Goal: Transaction & Acquisition: Purchase product/service

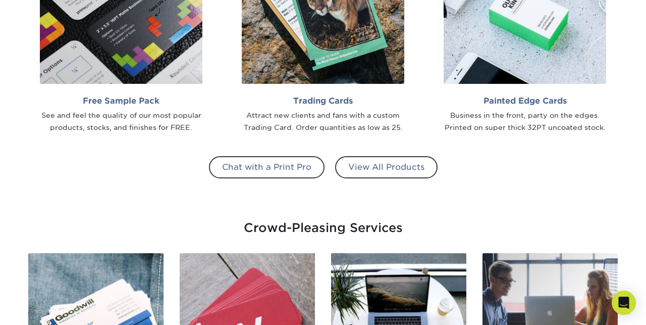
scroll to position [935, 0]
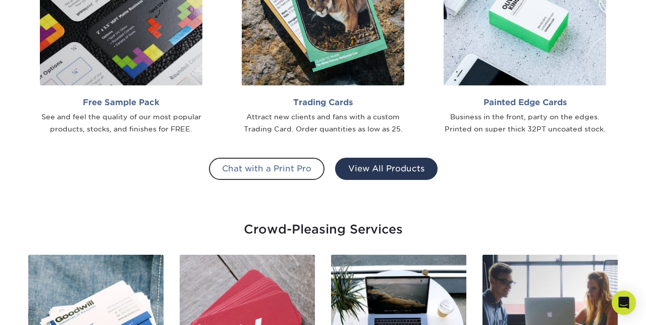
click at [402, 174] on link "View All Products" at bounding box center [386, 169] width 103 height 22
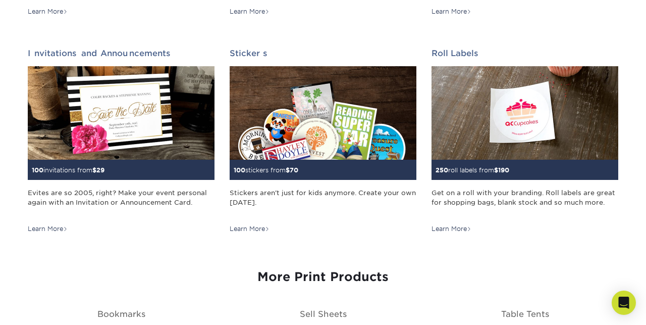
scroll to position [1001, 0]
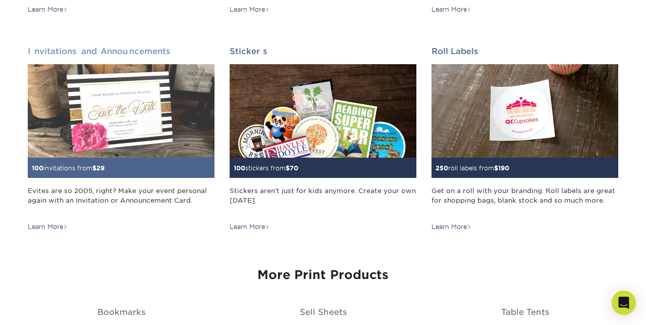
click at [152, 133] on img at bounding box center [121, 110] width 187 height 93
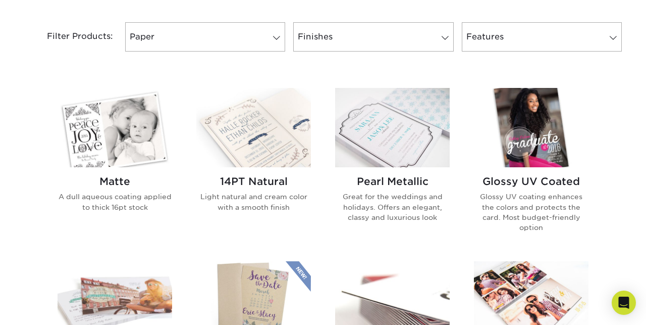
scroll to position [434, 0]
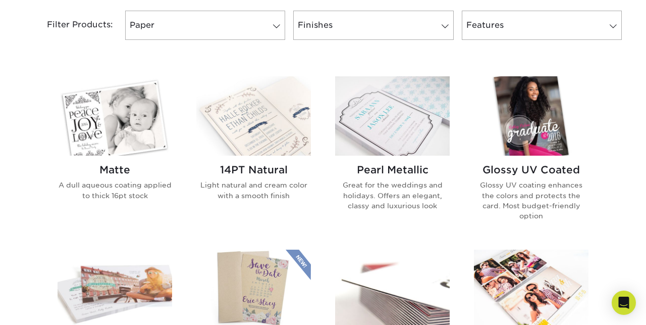
click at [136, 127] on img at bounding box center [115, 115] width 115 height 79
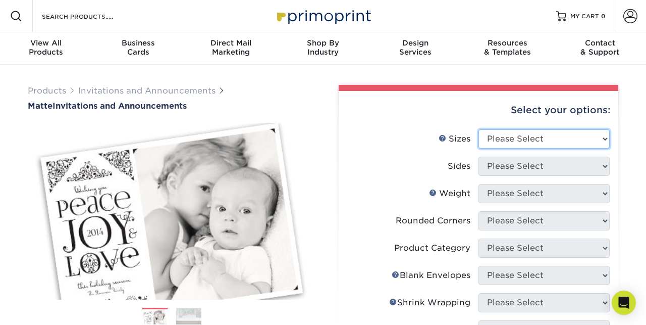
click at [510, 136] on select "Please Select 4.25" x 5.5" 4.25" x 6" 5" x 7" 5.5" x 8.5" 6" x 6"" at bounding box center [544, 138] width 131 height 19
select select "5.00x7.00"
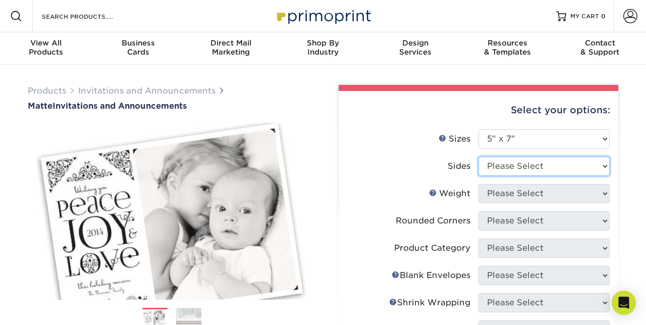
click at [525, 164] on select "Please Select Print Both Sides Print Front Only" at bounding box center [544, 166] width 131 height 19
select select "32d3c223-f82c-492b-b915-ba065a00862f"
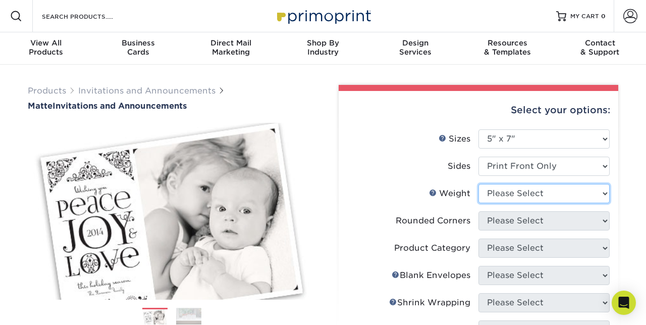
click at [525, 198] on select "Please Select 16PT" at bounding box center [544, 193] width 131 height 19
select select "16PT"
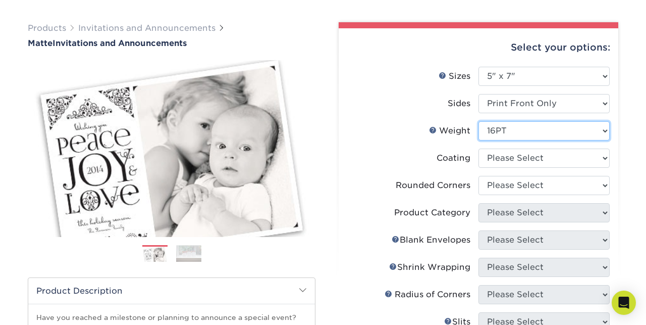
scroll to position [65, 0]
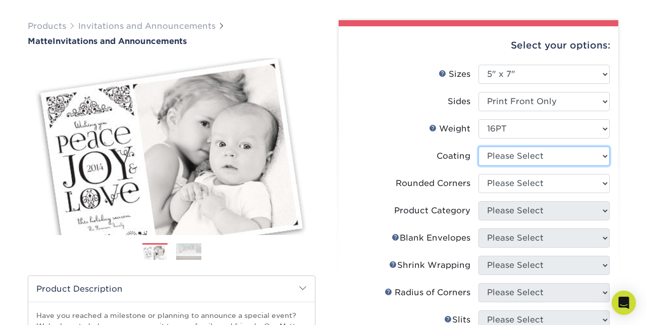
click at [519, 154] on select at bounding box center [544, 155] width 131 height 19
select select "121bb7b5-3b4d-429f-bd8d-bbf80e953313"
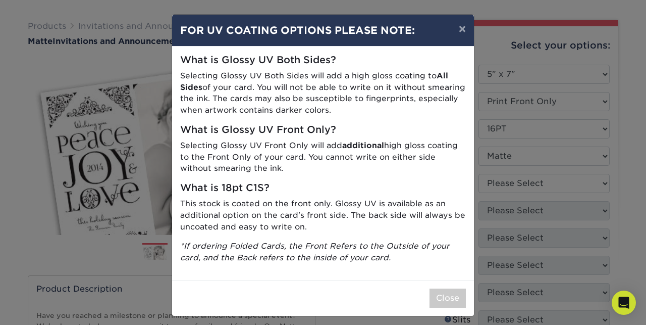
scroll to position [6, 0]
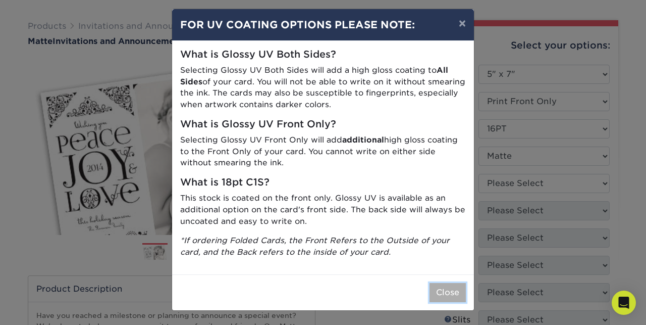
click at [450, 286] on button "Close" at bounding box center [448, 292] width 36 height 19
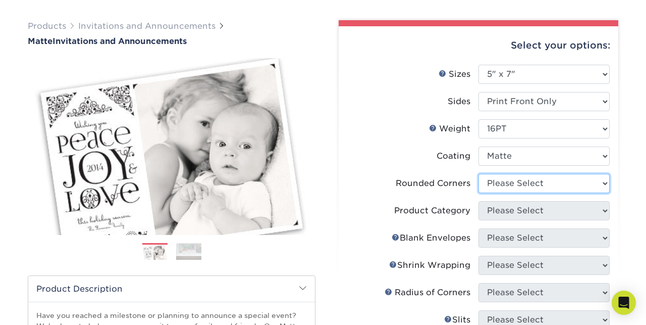
click at [534, 183] on select "Please Select Yes - Round 4 Corners No" at bounding box center [544, 183] width 131 height 19
select select "0"
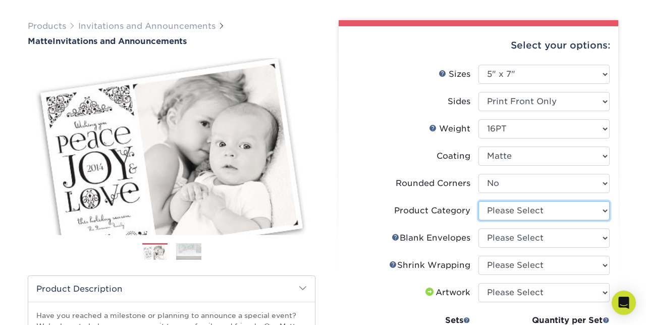
click at [528, 210] on select "Please Select Announcement Cards" at bounding box center [544, 210] width 131 height 19
select select "afc43903-b91d-4869-9f05-9fa1eb7dcbea"
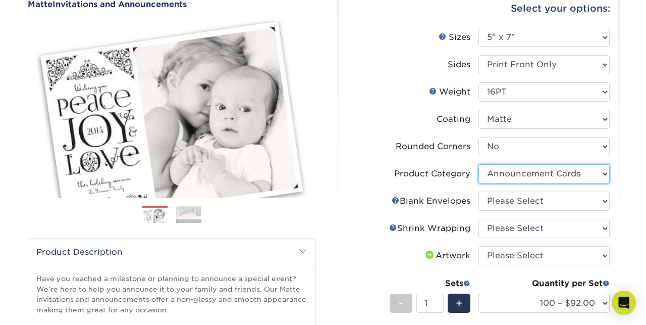
scroll to position [111, 0]
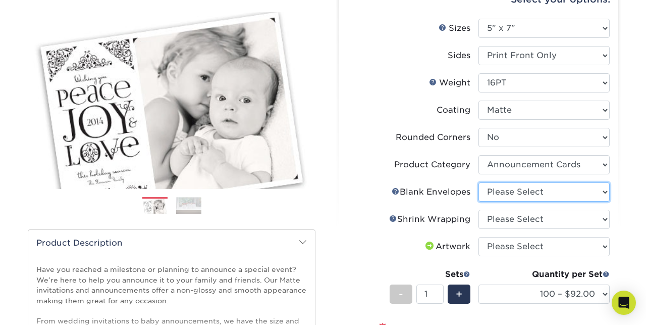
click at [507, 195] on select "Please Select No Blank Envelopes Yes 100 Envelopes A7 Yes 250 Envelopes A7 Yes …" at bounding box center [544, 191] width 131 height 19
select select "fbee4f87-2c82-4564-9369-8ec6b2bafa72"
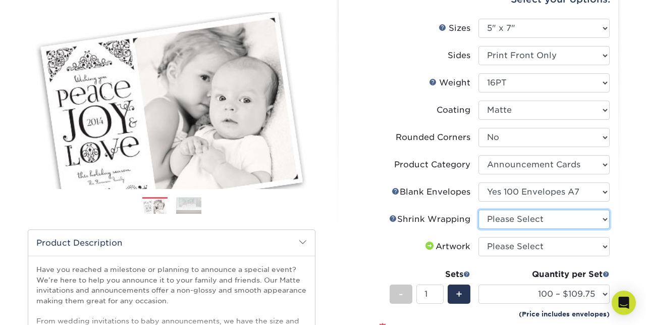
click at [501, 221] on select "Please Select No Shrink Wrapping Shrink Wrap 100 Per Package Shrink Wrap 50 Per…" at bounding box center [544, 219] width 131 height 19
select select "c8749376-e7da-41d0-b3dc-647faf84d907"
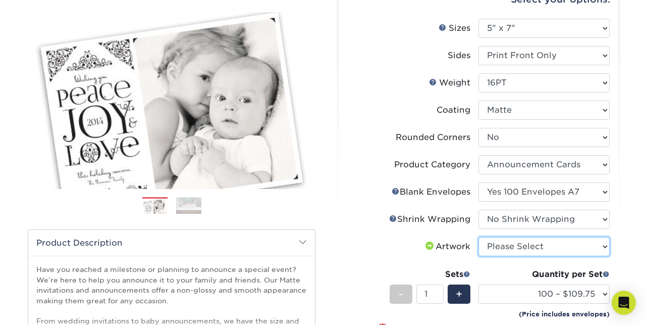
click at [497, 247] on select "Please Select I will upload files I need a design - $100" at bounding box center [544, 246] width 131 height 19
select select "upload"
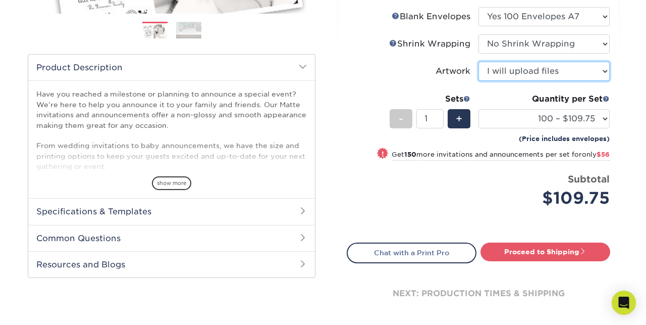
scroll to position [294, 0]
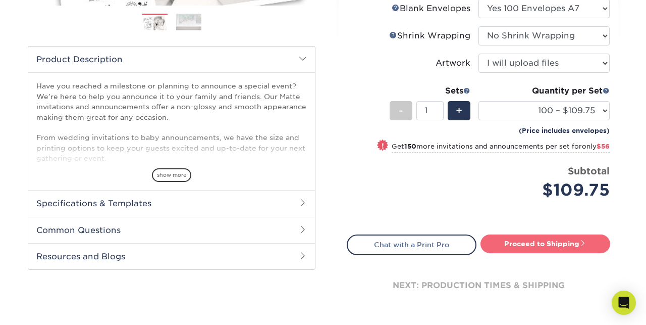
click at [529, 248] on link "Proceed to Shipping" at bounding box center [546, 243] width 130 height 18
type input "Set 1"
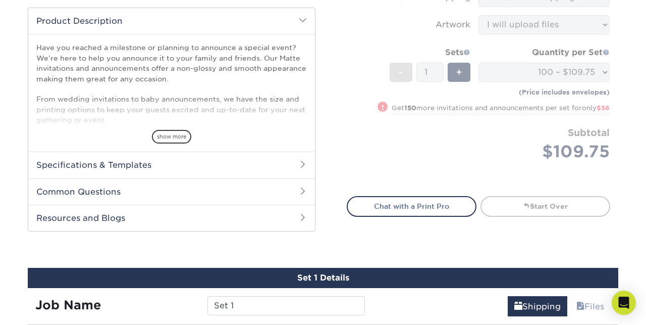
scroll to position [327, 0]
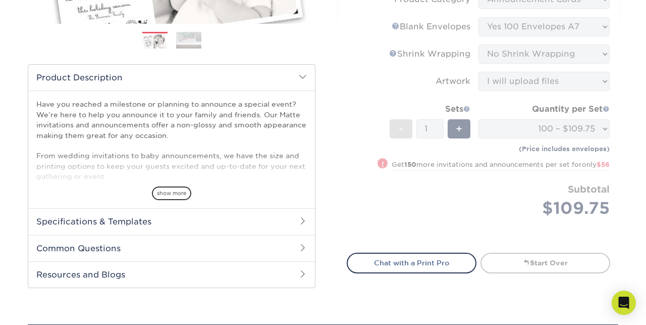
scroll to position [277, 0]
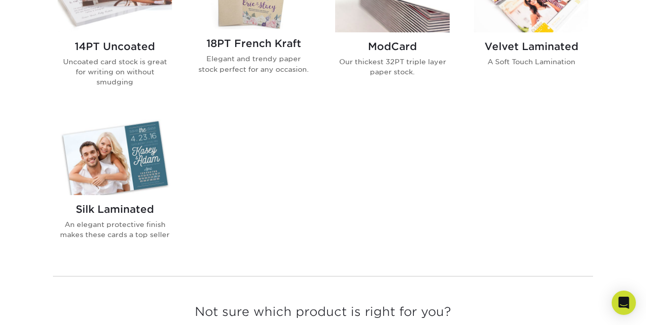
scroll to position [732, 0]
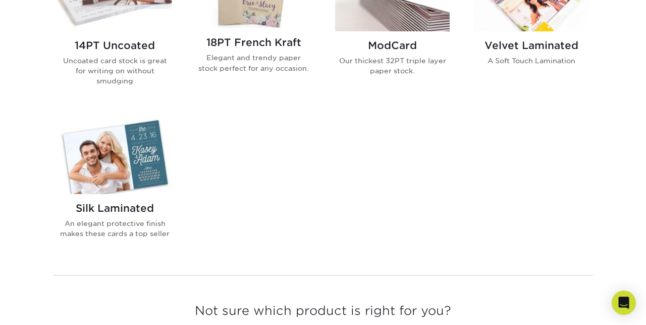
click at [136, 156] on img at bounding box center [115, 154] width 115 height 79
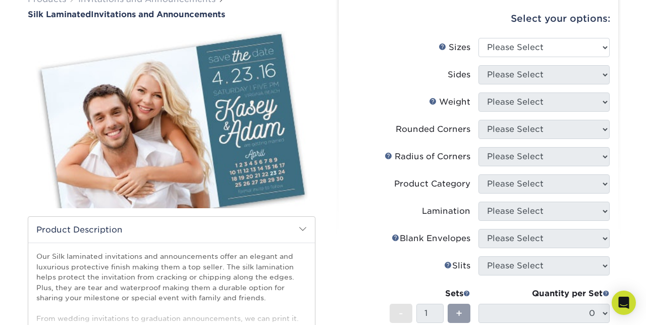
scroll to position [81, 0]
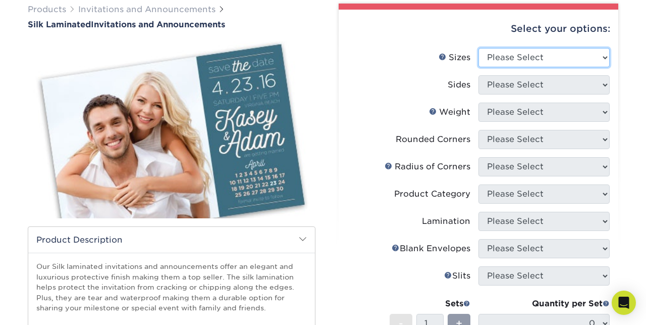
click at [510, 55] on select "Please Select 4.25" x 5.5" 4.25" x 6" 5" x 7" 5.5" x 8.5" 6" x 6"" at bounding box center [544, 57] width 131 height 19
select select "5.00x7.00"
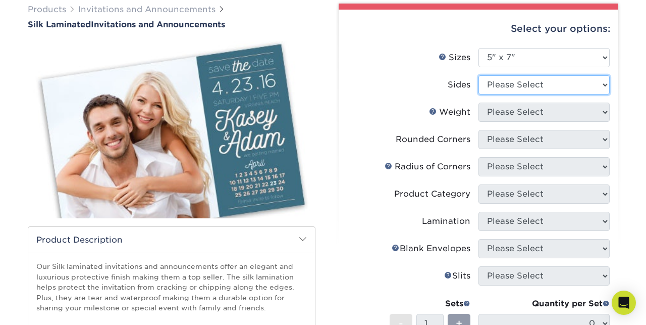
click at [511, 89] on select "Please Select Print Both Sides Print Front Only" at bounding box center [544, 84] width 131 height 19
select select "32d3c223-f82c-492b-b915-ba065a00862f"
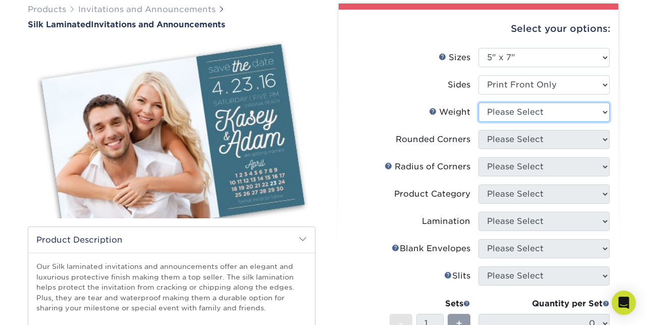
click at [513, 114] on select "Please Select 16PT" at bounding box center [544, 112] width 131 height 19
select select "16PT"
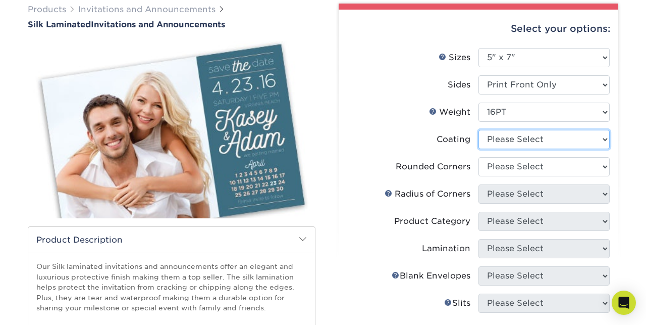
click at [512, 142] on select at bounding box center [544, 139] width 131 height 19
select select "3e7618de-abca-4bda-9f97-8b9129e913d8"
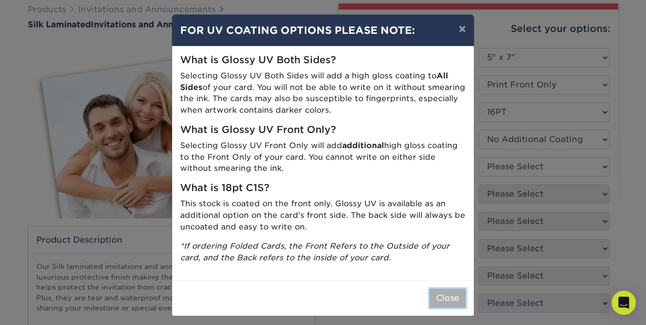
click at [448, 296] on button "Close" at bounding box center [448, 297] width 36 height 19
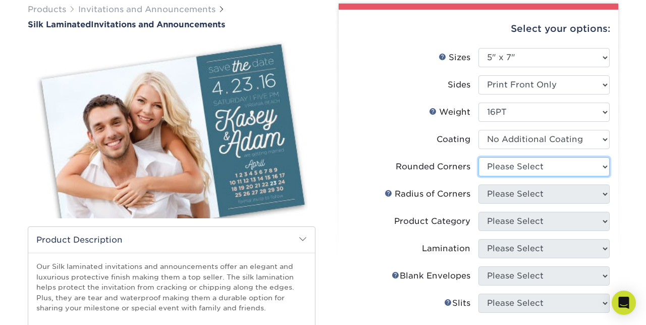
click at [516, 167] on select "Please Select Yes - Round 4 Corners No" at bounding box center [544, 166] width 131 height 19
select select "0"
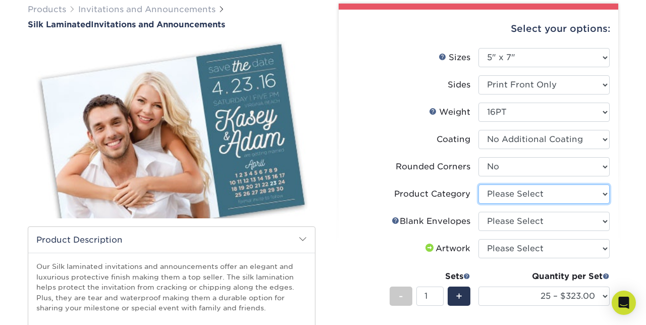
click at [513, 194] on select "Please Select Announcement Cards" at bounding box center [544, 193] width 131 height 19
select select "afc43903-b91d-4869-9f05-9fa1eb7dcbea"
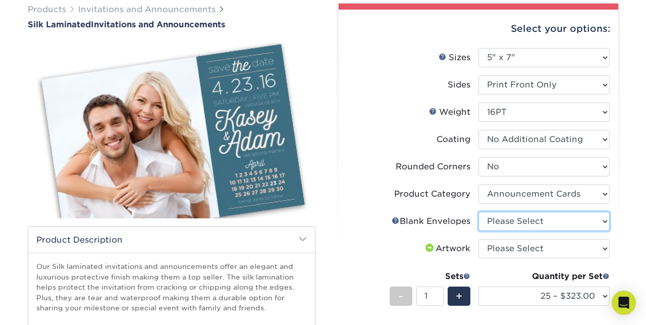
click at [512, 224] on select "Please Select No Blank Envelopes Yes 25 Envelopes A7 Yes 50 Envelopes A7 Yes 75…" at bounding box center [544, 221] width 131 height 19
click at [519, 218] on select "Please Select No Blank Envelopes Yes 25 Envelopes A7 Yes 50 Envelopes A7 Yes 75…" at bounding box center [544, 221] width 131 height 19
select select "fbee4f87-2c82-4564-9369-8ec6b2bafa72"
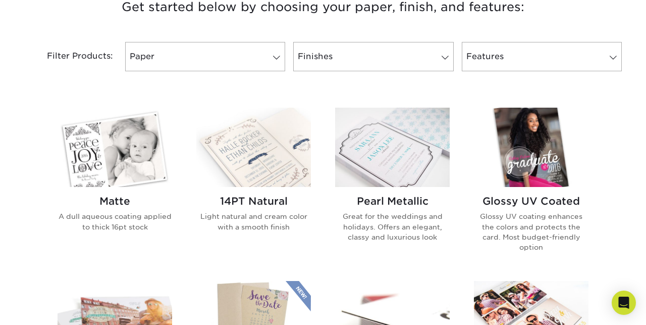
scroll to position [430, 0]
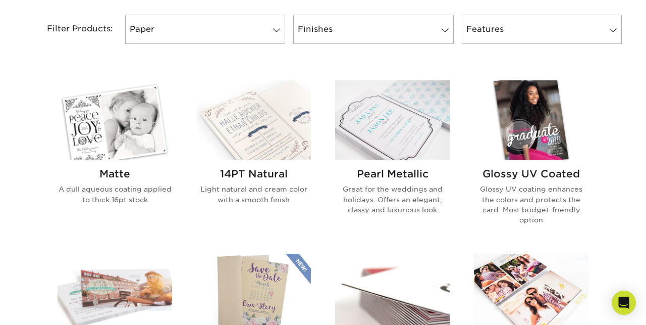
click at [260, 147] on img at bounding box center [253, 119] width 115 height 79
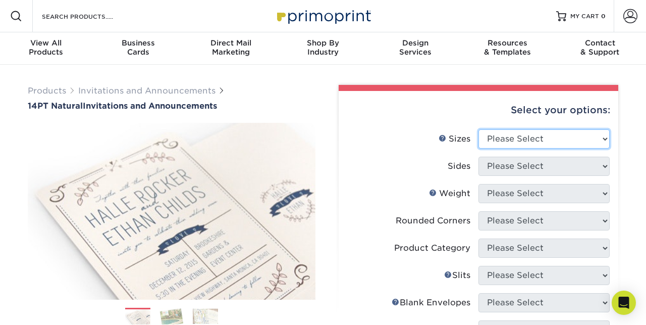
click at [533, 145] on select "Please Select 4.25" x 5.5" 4.25" x 6" 5" x 7" 5.5" x 8.5" 6" x 6"" at bounding box center [544, 138] width 131 height 19
select select "5.00x7.00"
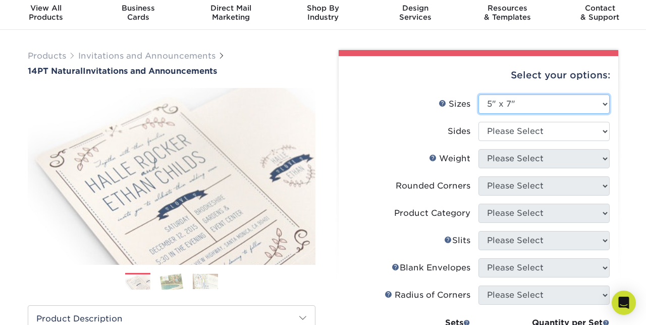
scroll to position [35, 0]
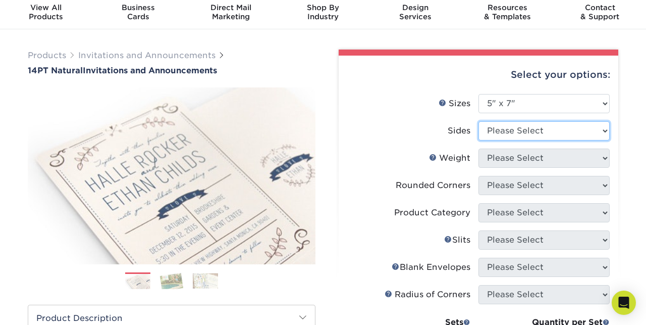
click at [526, 133] on select "Please Select Print Both Sides Print Front Only" at bounding box center [544, 130] width 131 height 19
select select "32d3c223-f82c-492b-b915-ba065a00862f"
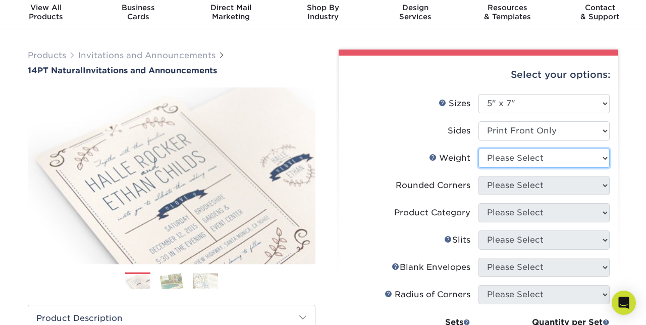
click at [522, 162] on select "Please Select 14PTNT" at bounding box center [544, 157] width 131 height 19
select select "14PTNT"
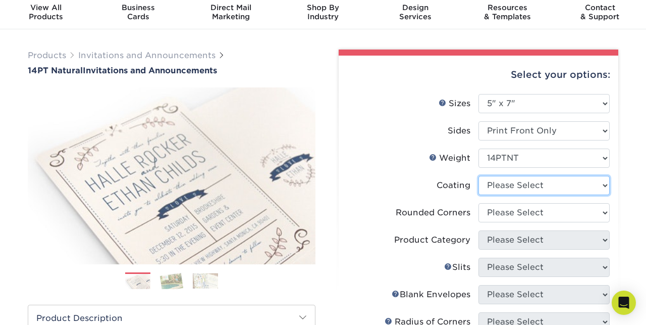
click at [520, 184] on select at bounding box center [544, 185] width 131 height 19
select select "3e7618de-abca-4bda-9f97-8b9129e913d8"
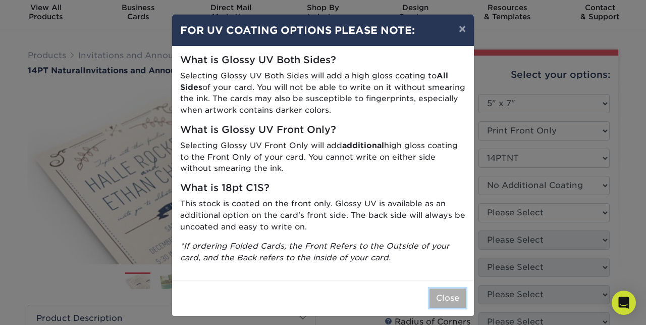
click at [442, 292] on button "Close" at bounding box center [448, 297] width 36 height 19
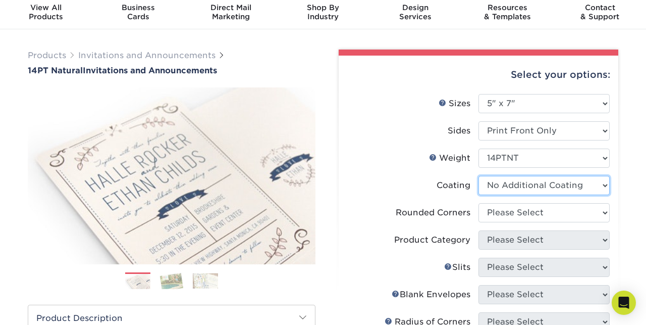
click at [558, 184] on select at bounding box center [544, 185] width 131 height 19
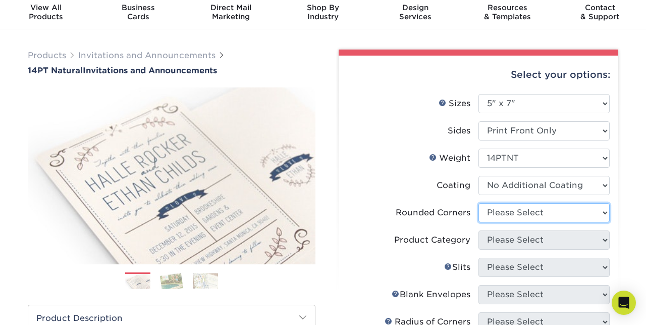
click at [543, 204] on select "Please Select Yes - Round 4 Corners No" at bounding box center [544, 212] width 131 height 19
select select "0"
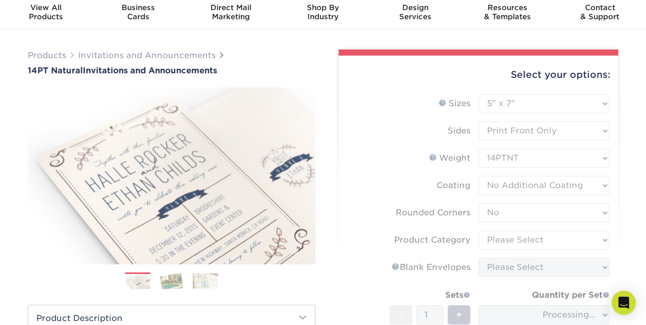
click at [525, 242] on form "Sizes Help Sizes Please Select 4.25" x 5.5" 4.25" x 6" 5" x 7" 5.5" x 8.5" 6" x…" at bounding box center [479, 248] width 264 height 309
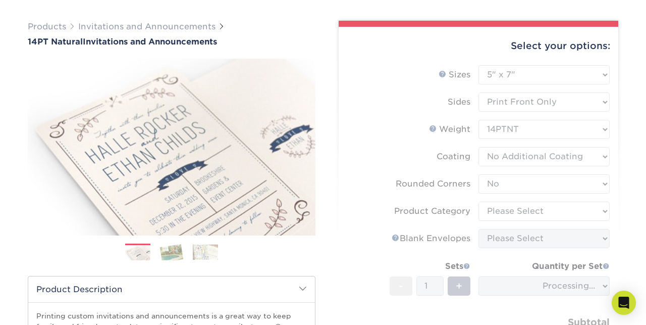
scroll to position [65, 0]
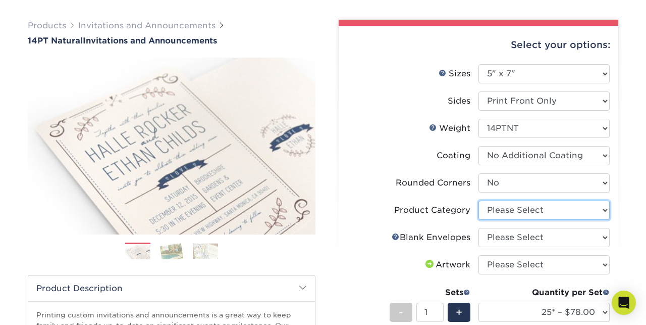
click at [531, 211] on select "Please Select Announcement Cards" at bounding box center [544, 209] width 131 height 19
select select "afc43903-b91d-4869-9f05-9fa1eb7dcbea"
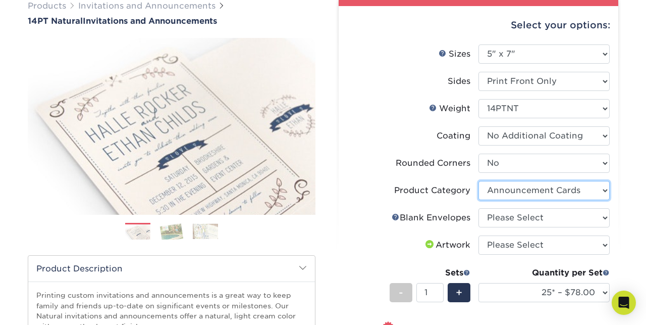
scroll to position [98, 0]
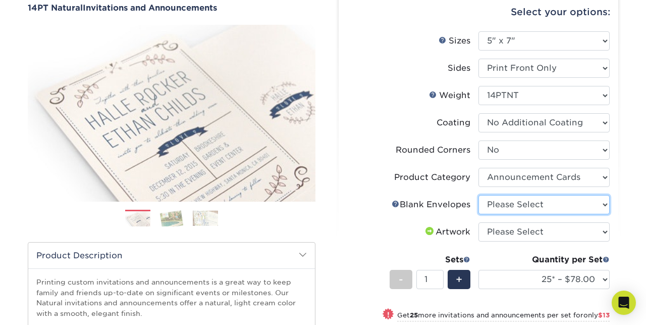
click at [534, 202] on select "Please Select No Blank Envelopes Yes 25 Natural Envelopes A7 Yes 50 Natural Env…" at bounding box center [544, 204] width 131 height 19
select select "3fc4faed-1dec-4c13-b787-72193a992ebb"
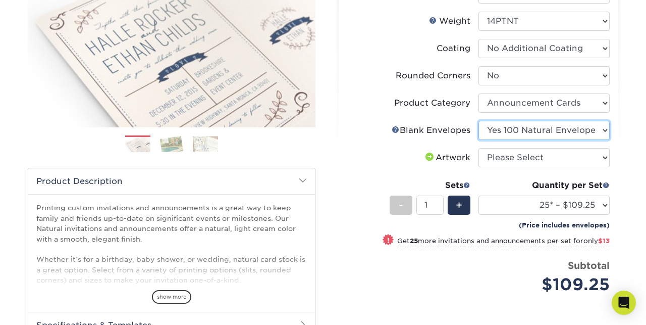
scroll to position [174, 0]
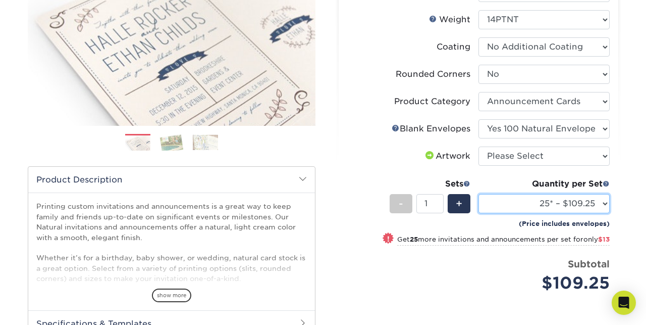
click at [599, 207] on select "25* – $109.25 50* – $122.25 100* – $132.25 250* – $149.25 500* – $176.25 1000* …" at bounding box center [544, 203] width 131 height 19
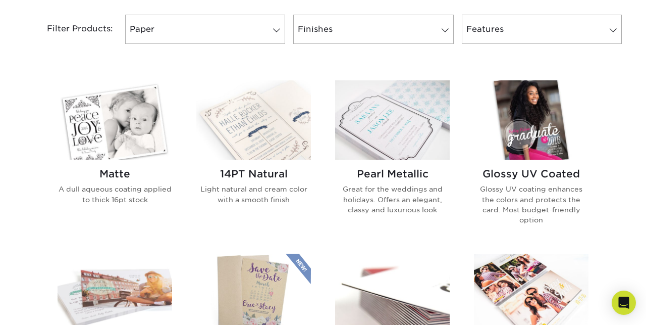
scroll to position [442, 0]
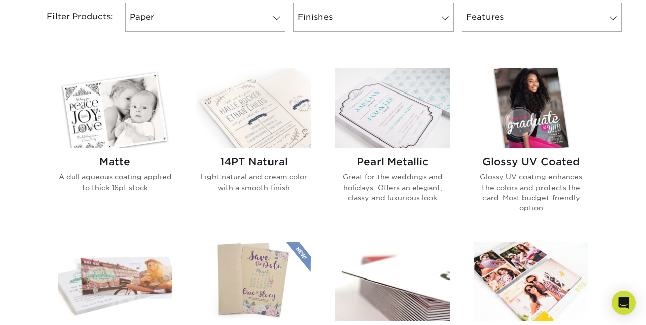
click at [117, 108] on img at bounding box center [115, 107] width 115 height 79
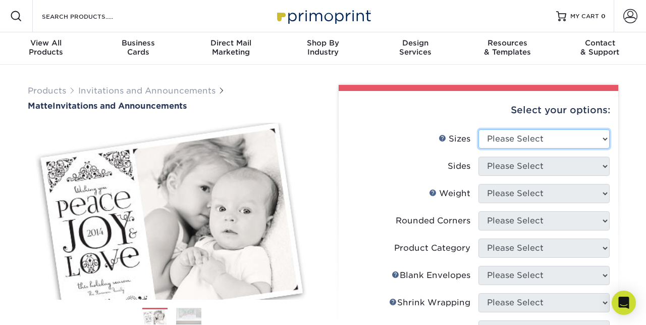
click at [533, 140] on select "Please Select 4.25" x 5.5" 4.25" x 6" 5" x 7" 5.5" x 8.5" 6" x 6"" at bounding box center [544, 138] width 131 height 19
select select "5.00x7.00"
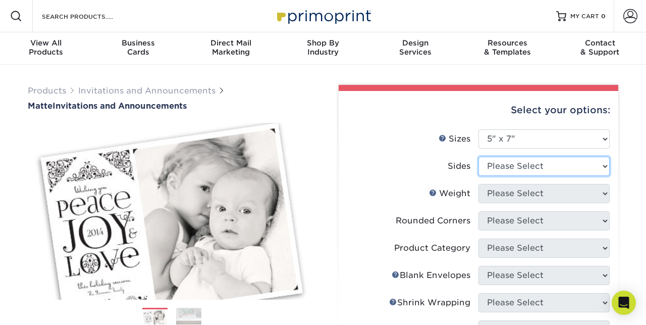
click at [524, 165] on select "Please Select Print Both Sides Print Front Only" at bounding box center [544, 166] width 131 height 19
click at [524, 168] on select "Please Select Print Both Sides Print Front Only" at bounding box center [544, 166] width 131 height 19
select select "32d3c223-f82c-492b-b915-ba065a00862f"
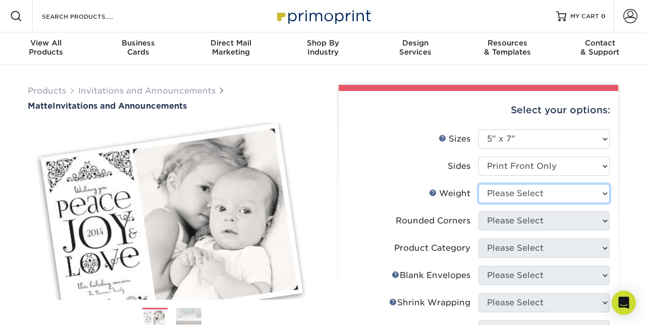
click at [521, 198] on select "Please Select 16PT" at bounding box center [544, 193] width 131 height 19
select select "16PT"
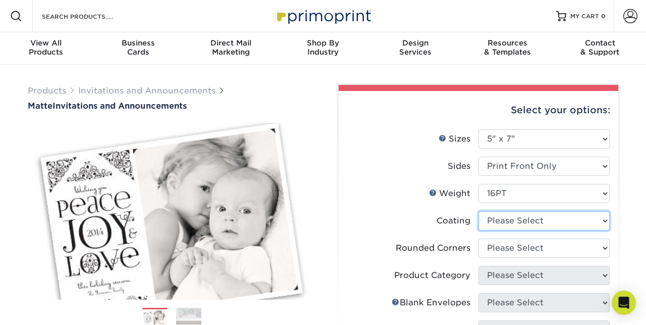
click at [522, 218] on select at bounding box center [544, 220] width 131 height 19
select select "121bb7b5-3b4d-429f-bd8d-bbf80e953313"
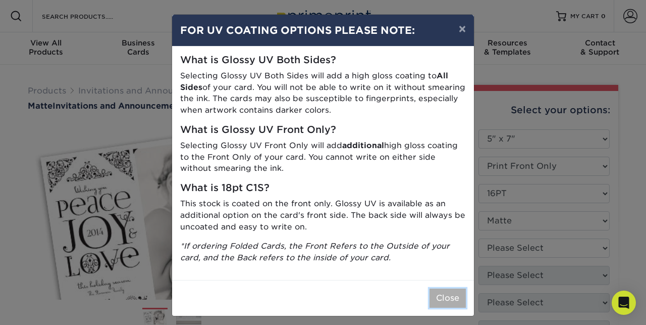
click at [452, 301] on button "Close" at bounding box center [448, 297] width 36 height 19
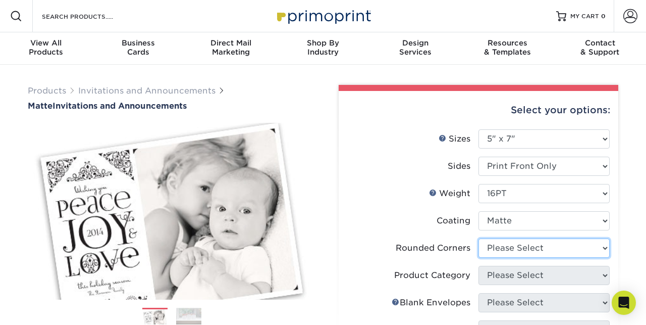
click at [532, 249] on select "Please Select Yes - Round 4 Corners No" at bounding box center [544, 247] width 131 height 19
select select "0"
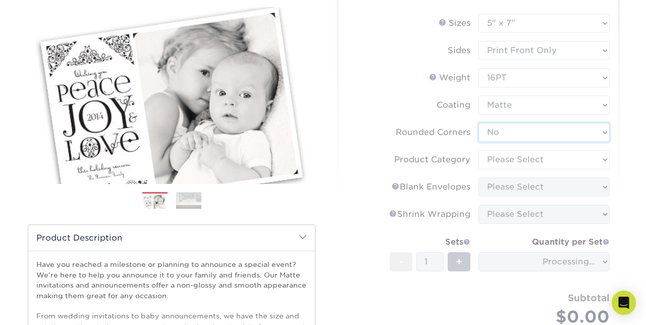
scroll to position [118, 0]
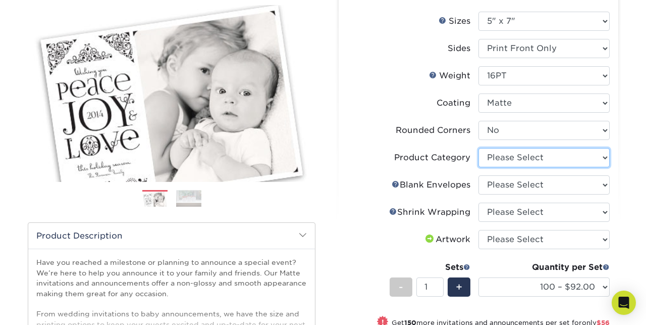
click at [537, 155] on select "Please Select Announcement Cards" at bounding box center [544, 157] width 131 height 19
select select "afc43903-b91d-4869-9f05-9fa1eb7dcbea"
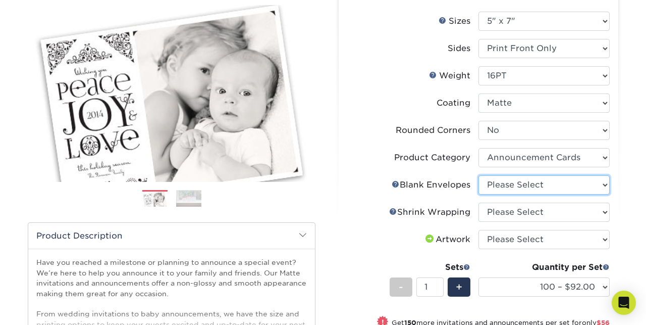
click at [535, 188] on select "Please Select No Blank Envelopes Yes 100 Envelopes A7 Yes 250 Envelopes A7 Yes …" at bounding box center [544, 184] width 131 height 19
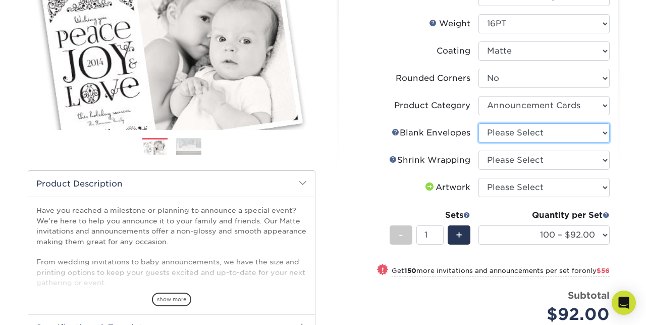
scroll to position [174, 0]
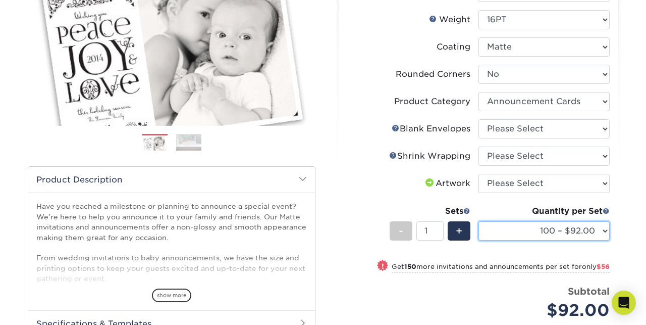
click at [603, 232] on select "100 – $92.00 250 – $148.00 500 – $190.00 1000 – $214.00 2500 – $345.00 5000 – $…" at bounding box center [544, 230] width 131 height 19
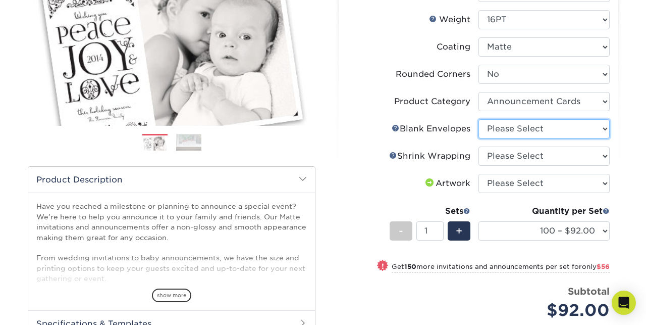
click at [545, 131] on select "Please Select No Blank Envelopes Yes 100 Envelopes A7 Yes 250 Envelopes A7 Yes …" at bounding box center [544, 128] width 131 height 19
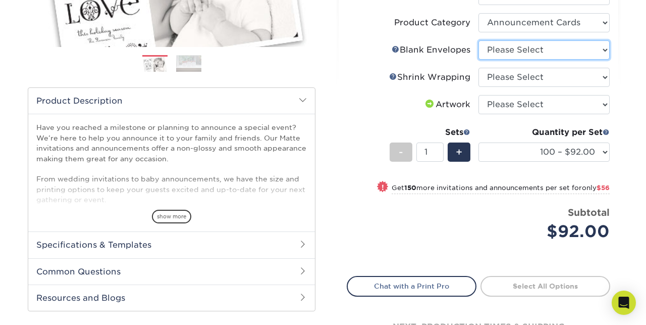
scroll to position [254, 0]
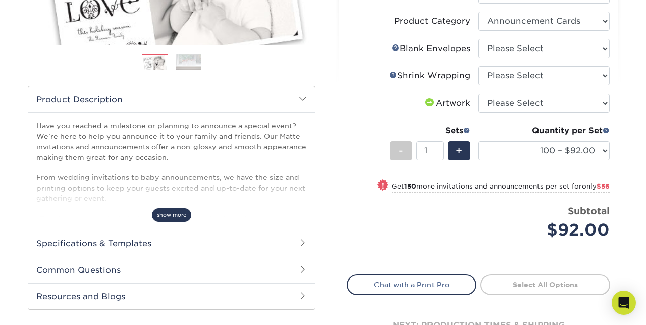
click at [177, 214] on span "show more" at bounding box center [171, 215] width 39 height 14
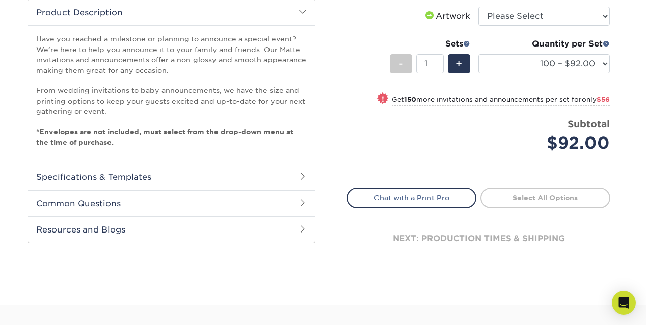
scroll to position [342, 0]
click at [217, 176] on h2 "Specifications & Templates" at bounding box center [171, 176] width 287 height 26
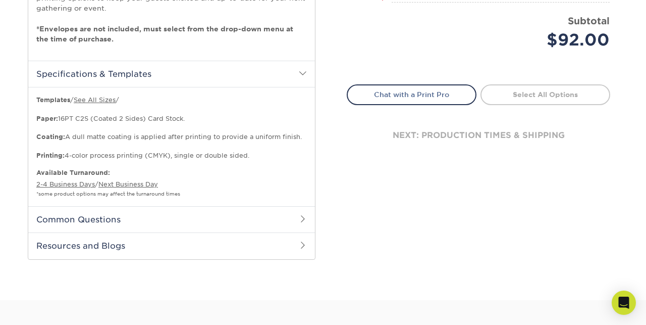
scroll to position [448, 0]
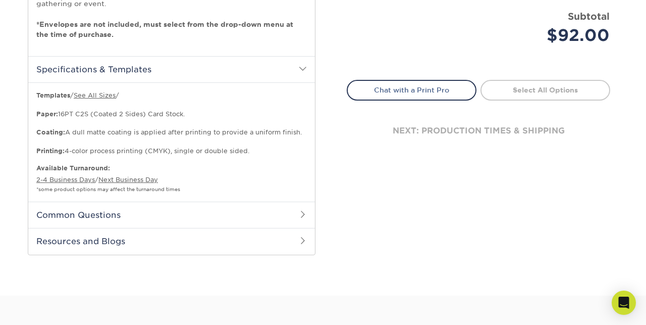
click at [203, 212] on h2 "Common Questions" at bounding box center [171, 214] width 287 height 26
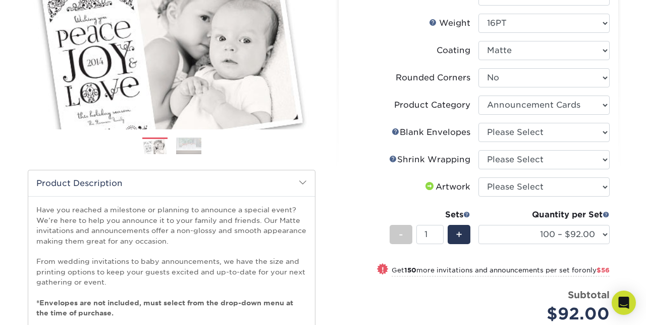
scroll to position [182, 0]
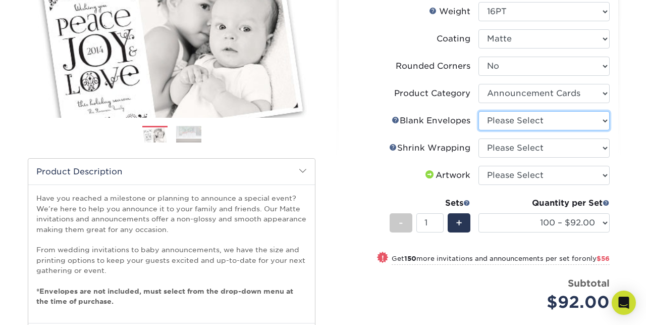
click at [536, 122] on select "Please Select No Blank Envelopes Yes 100 Envelopes A7 Yes 250 Envelopes A7 Yes …" at bounding box center [544, 120] width 131 height 19
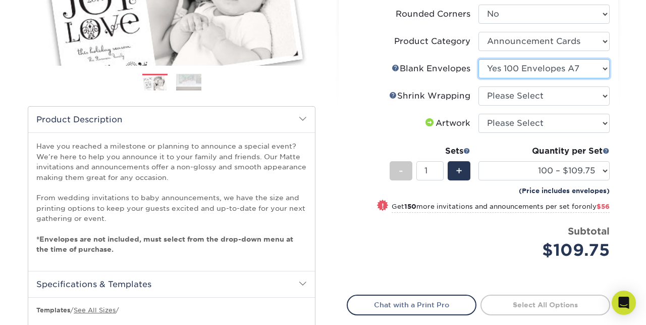
scroll to position [229, 0]
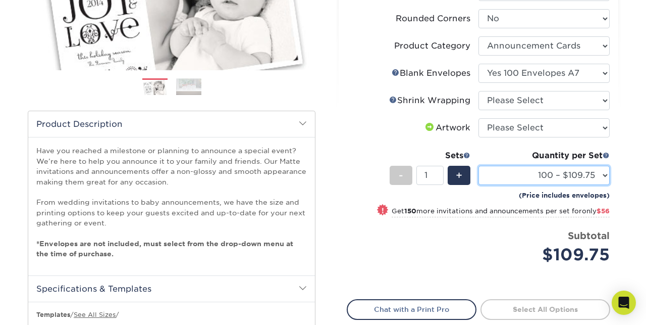
click at [594, 177] on select "100 – $109.75 250 – $165.75 500 – $207.75 1000 – $231.75 2500 – $362.75 5000 – …" at bounding box center [544, 175] width 131 height 19
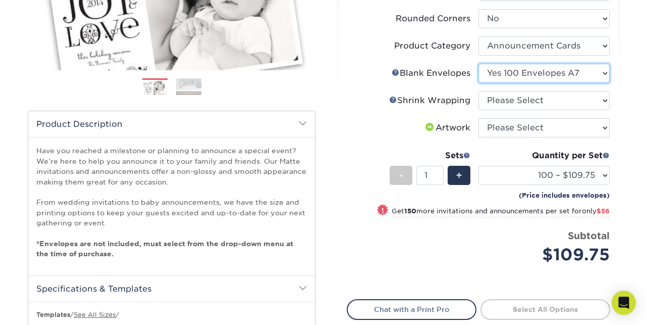
click at [564, 71] on select "Please Select No Blank Envelopes Yes 100 Envelopes A7 Yes 250 Envelopes A7 Yes …" at bounding box center [544, 73] width 131 height 19
select select "9f137334-7cf0-4a73-8a74-a4df662606ea"
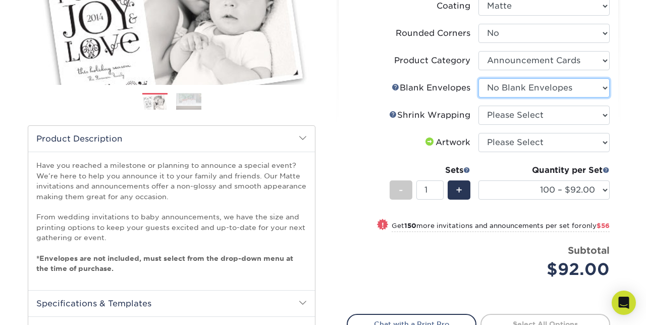
scroll to position [212, 0]
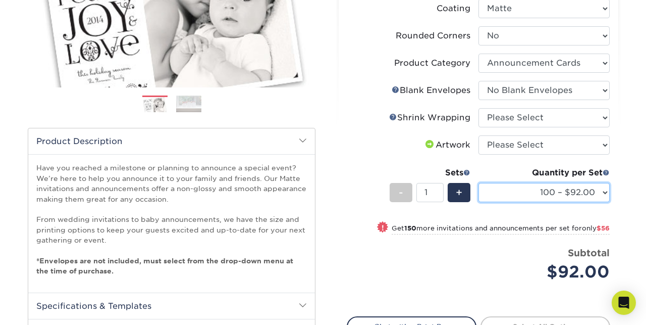
click at [556, 189] on select "100 – $92.00 250 – $148.00 500 – $190.00 1000 – $214.00 2500 – $345.00 5000 – $…" at bounding box center [544, 192] width 131 height 19
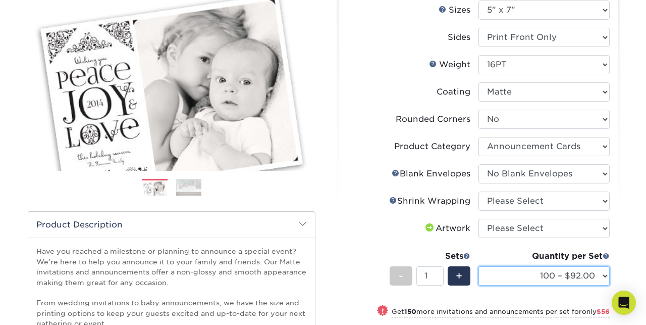
scroll to position [0, 0]
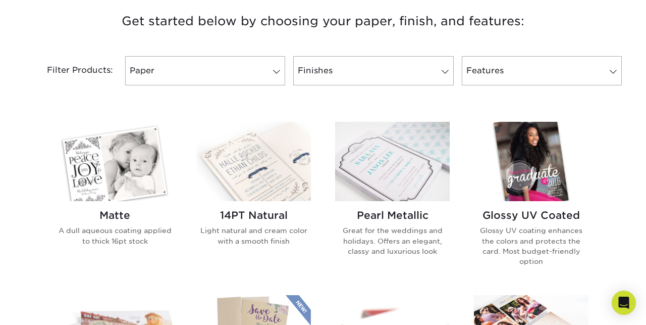
scroll to position [390, 0]
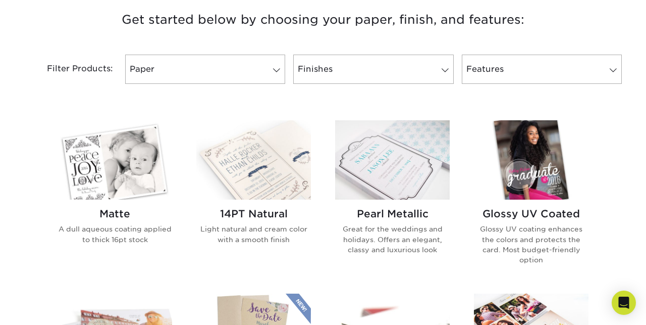
click at [279, 165] on img at bounding box center [253, 159] width 115 height 79
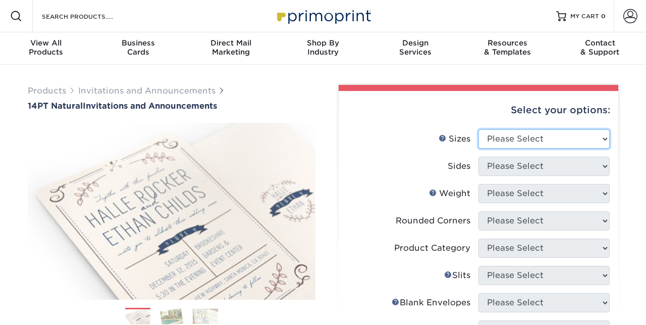
click at [528, 135] on select "Please Select 4.25" x 5.5" 4.25" x 6" 5" x 7" 5.5" x 8.5" 6" x 6"" at bounding box center [544, 138] width 131 height 19
select select "5.00x7.00"
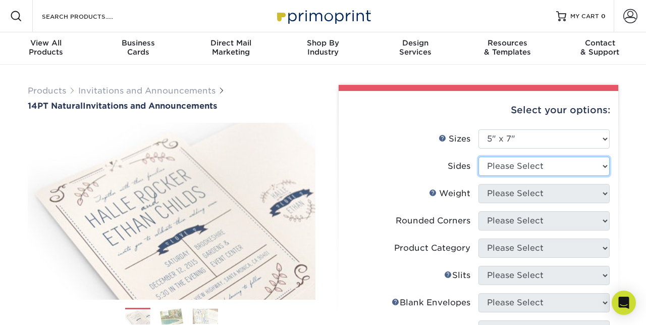
click at [506, 164] on select "Please Select Print Both Sides Print Front Only" at bounding box center [544, 166] width 131 height 19
select select "32d3c223-f82c-492b-b915-ba065a00862f"
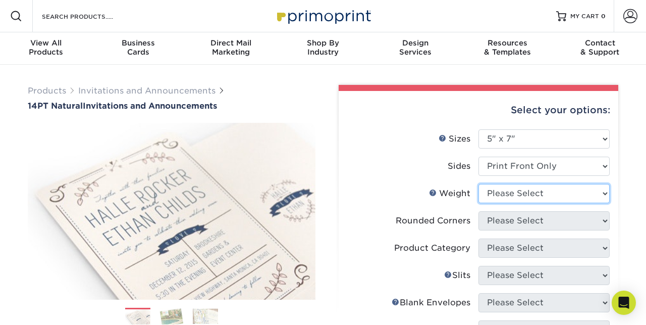
click at [508, 192] on select "Please Select 14PTNT" at bounding box center [544, 193] width 131 height 19
select select "14PTNT"
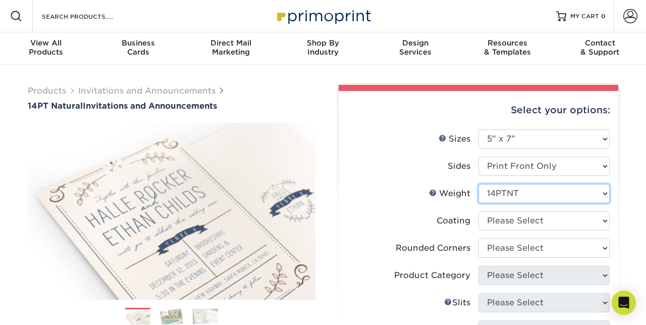
scroll to position [52, 0]
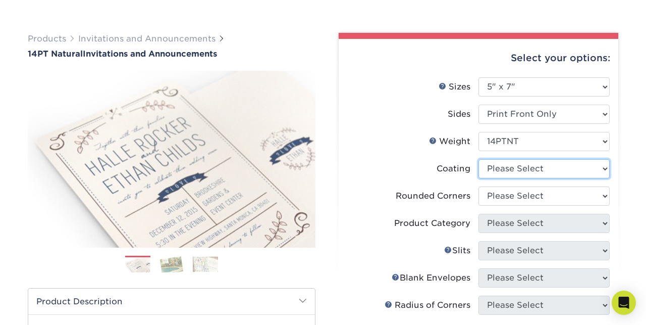
click at [513, 170] on select at bounding box center [544, 168] width 131 height 19
select select "3e7618de-abca-4bda-9f97-8b9129e913d8"
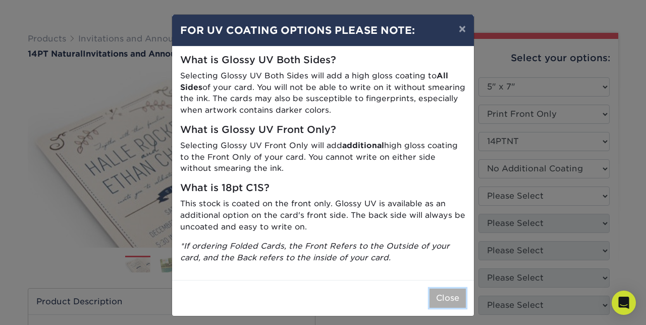
click at [452, 304] on button "Close" at bounding box center [448, 297] width 36 height 19
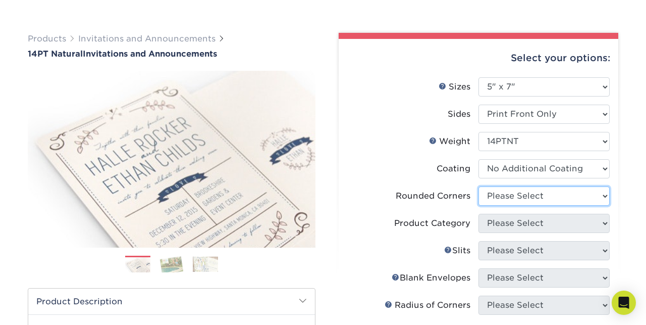
click at [519, 196] on select "Please Select Yes - Round 4 Corners No" at bounding box center [544, 195] width 131 height 19
select select "0"
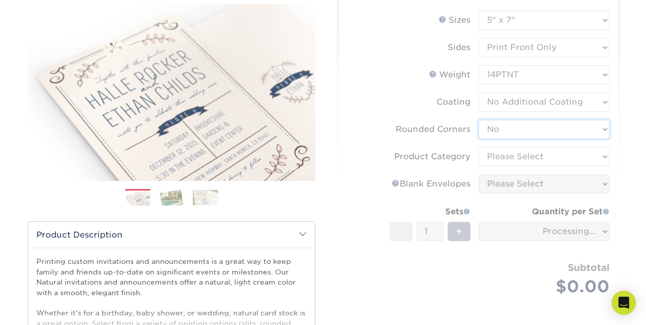
scroll to position [119, 0]
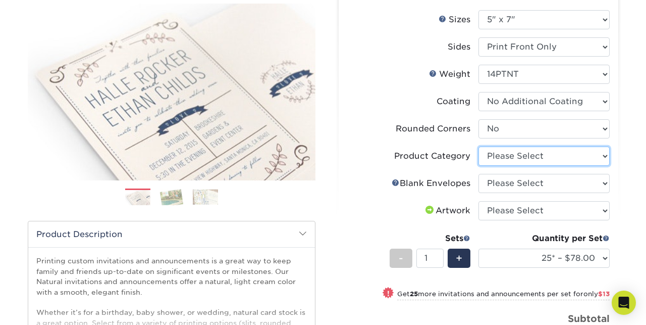
click at [551, 157] on select "Please Select Announcement Cards" at bounding box center [544, 155] width 131 height 19
select select "afc43903-b91d-4869-9f05-9fa1eb7dcbea"
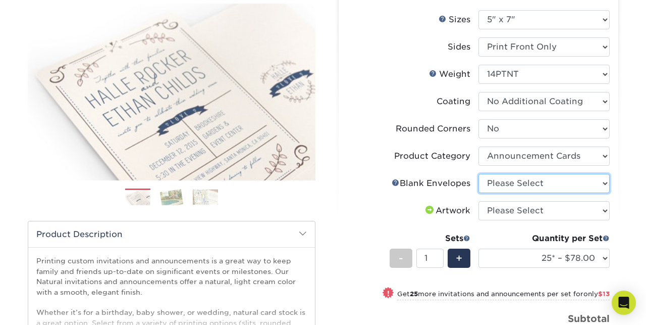
click at [549, 184] on select "Please Select No Blank Envelopes Yes 25 Natural Envelopes A7 Yes 50 Natural Env…" at bounding box center [544, 183] width 131 height 19
select select "3fc4faed-1dec-4c13-b787-72193a992ebb"
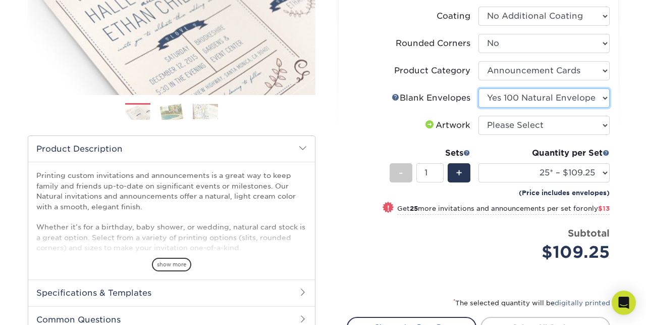
scroll to position [205, 0]
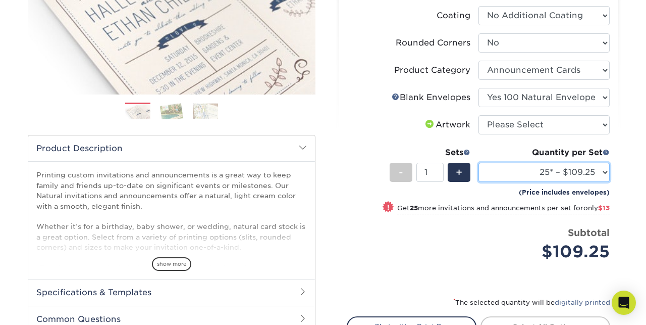
click at [603, 176] on select "25* – $109.25 50* – $122.25 100* – $132.25 250* – $149.25 500* – $176.25 1000* …" at bounding box center [544, 172] width 131 height 19
select select "100* – $132.25"
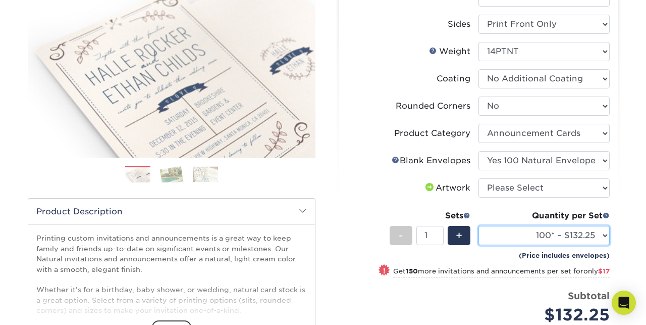
scroll to position [145, 0]
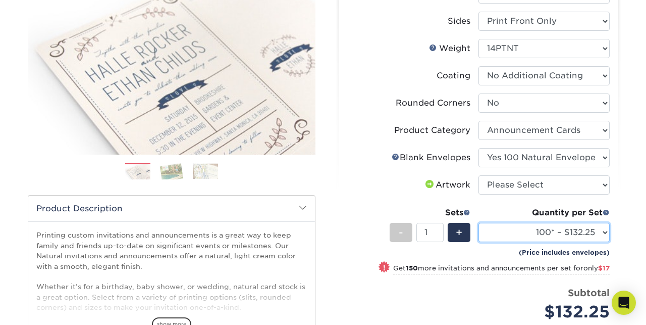
click at [555, 233] on select "25* – $109.25 50* – $122.25 100* – $132.25 250* – $149.25 500* – $176.25 1000* …" at bounding box center [544, 232] width 131 height 19
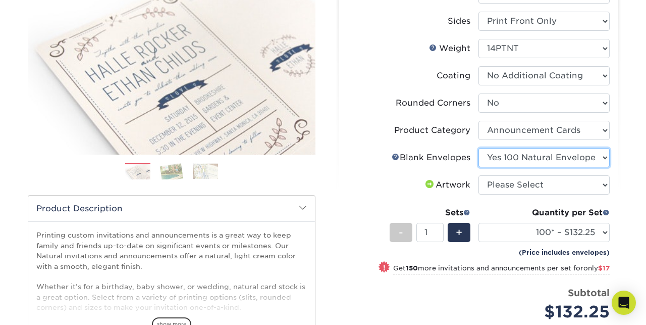
click at [576, 161] on select "Please Select No Blank Envelopes Yes 25 Natural Envelopes A7 Yes 50 Natural Env…" at bounding box center [544, 157] width 131 height 19
select select "e7e14996-d06f-4e48-8b12-ea481febfe27"
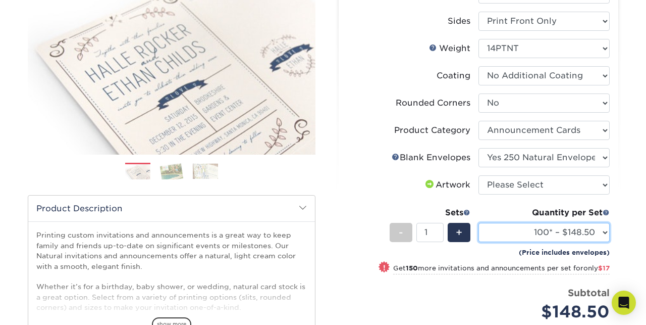
click at [590, 230] on select "25* – $125.50 50* – $138.50 100* – $148.50 250* – $165.50 500* – $192.50 1000* …" at bounding box center [544, 232] width 131 height 19
select select "250* – $165.50"
